Goal: Task Accomplishment & Management: Use online tool/utility

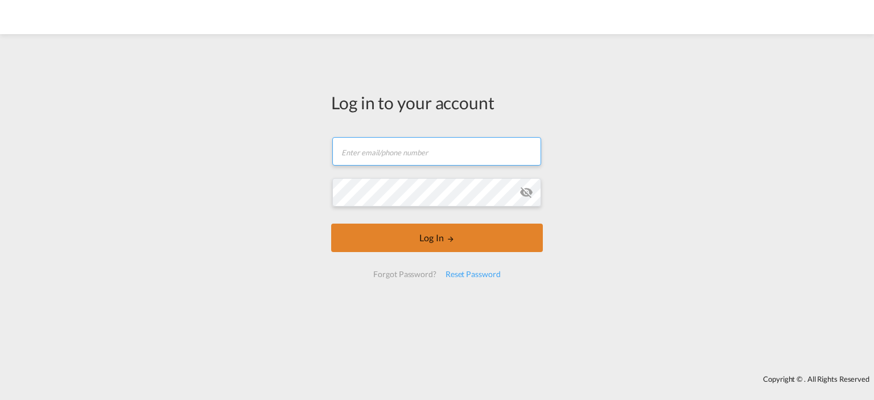
type input "[EMAIL_ADDRESS][DOMAIN_NAME]"
click at [443, 229] on button "Log In" at bounding box center [437, 238] width 212 height 28
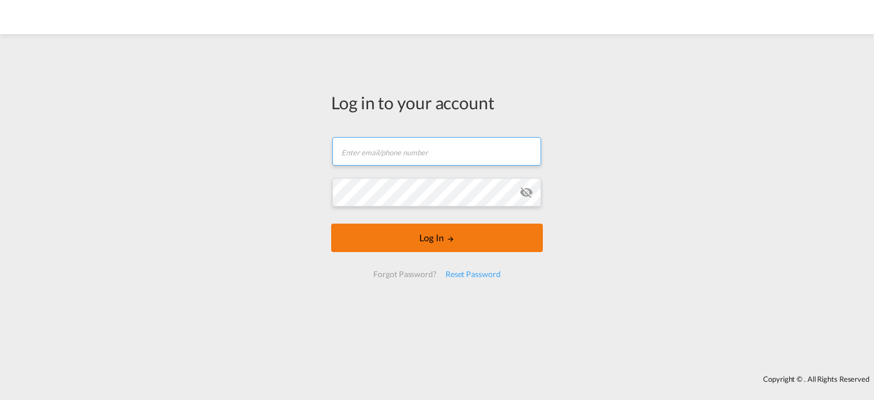
type input "[EMAIL_ADDRESS][DOMAIN_NAME]"
click at [464, 250] on button "Log In" at bounding box center [437, 238] width 212 height 28
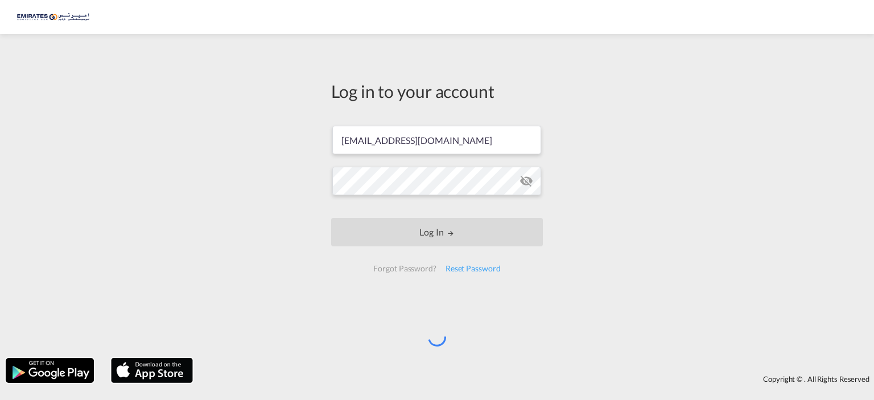
drag, startPoint x: 785, startPoint y: 18, endPoint x: 549, endPoint y: 136, distance: 264.2
click at [549, 136] on div "Log in to your account [EMAIL_ADDRESS][DOMAIN_NAME] Log In Forgot Password? Res…" at bounding box center [437, 181] width 229 height 283
